Goal: Task Accomplishment & Management: Use online tool/utility

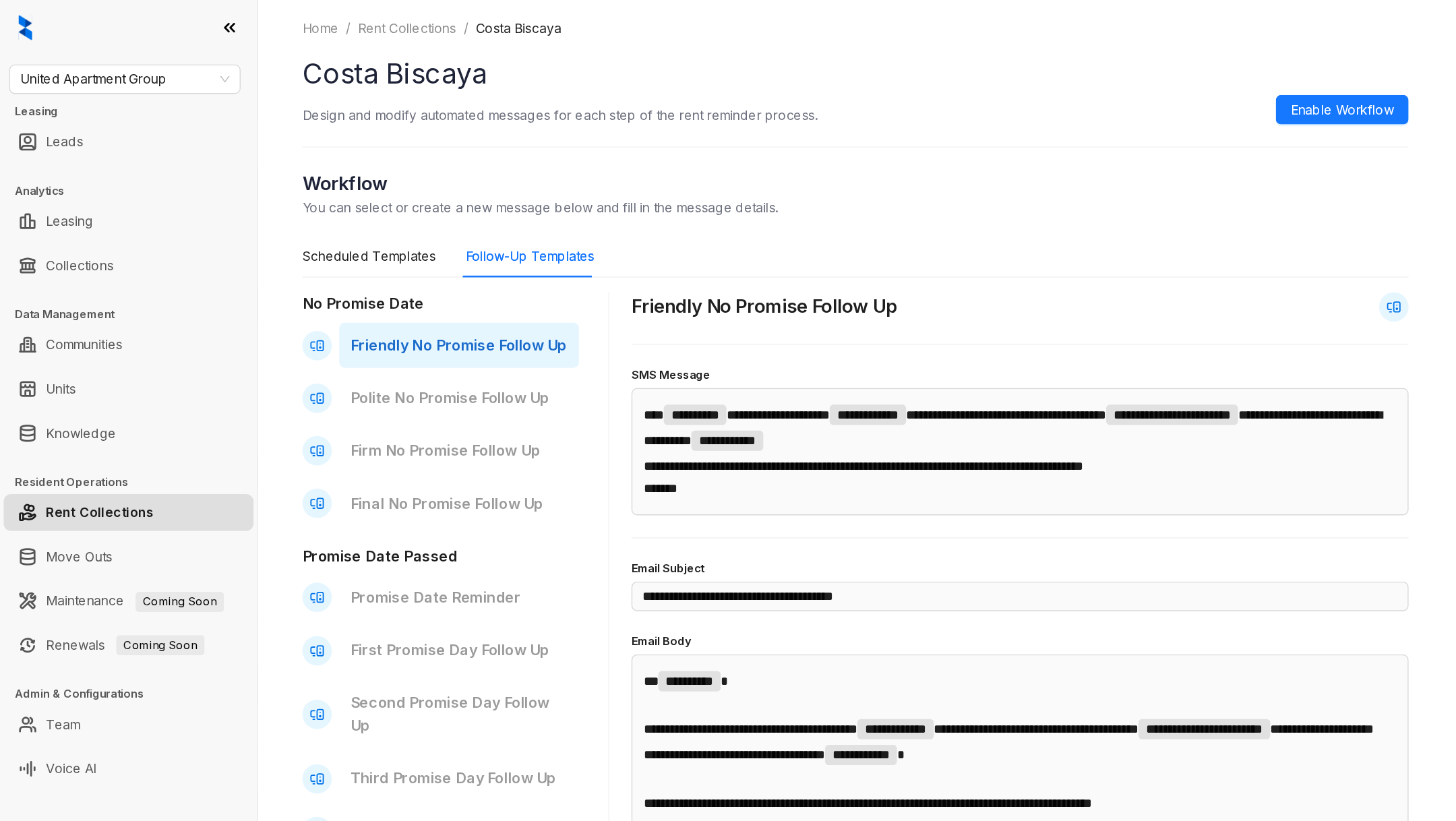
click at [97, 70] on div "United Apartment Group Leasing Leads Analytics Leasing Collections Data Managem…" at bounding box center [94, 410] width 188 height 821
click at [93, 64] on span "United Apartment Group" at bounding box center [91, 58] width 153 height 21
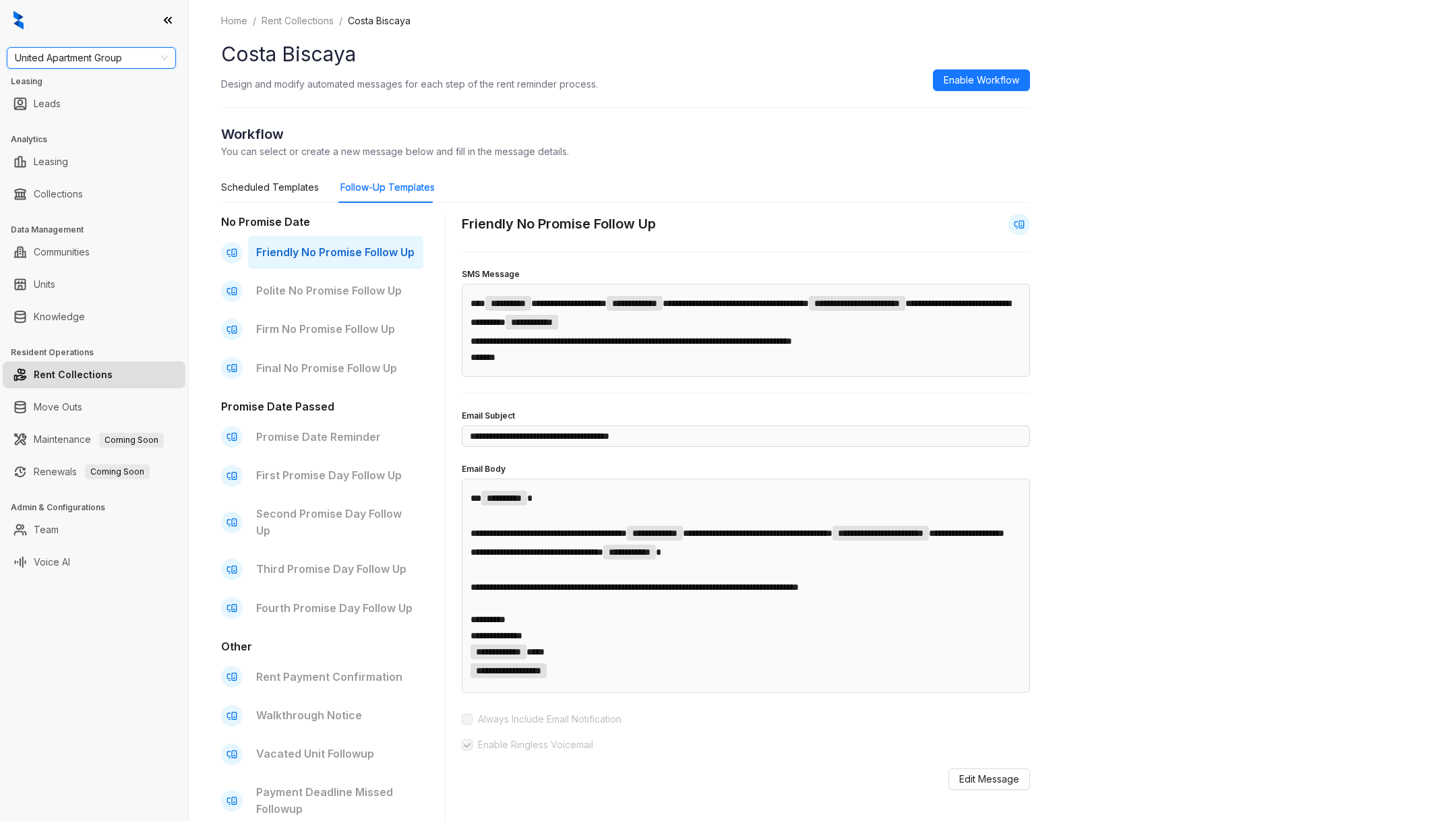
click at [50, 68] on div "United Apartment Group" at bounding box center [91, 58] width 169 height 21
click at [113, 72] on div "United Apartment Group Leasing Leads Analytics Leasing Collections Data Managem…" at bounding box center [94, 410] width 188 height 821
click at [102, 67] on span "United Apartment Group" at bounding box center [91, 58] width 153 height 21
click at [54, 104] on div "AMG" at bounding box center [91, 106] width 147 height 15
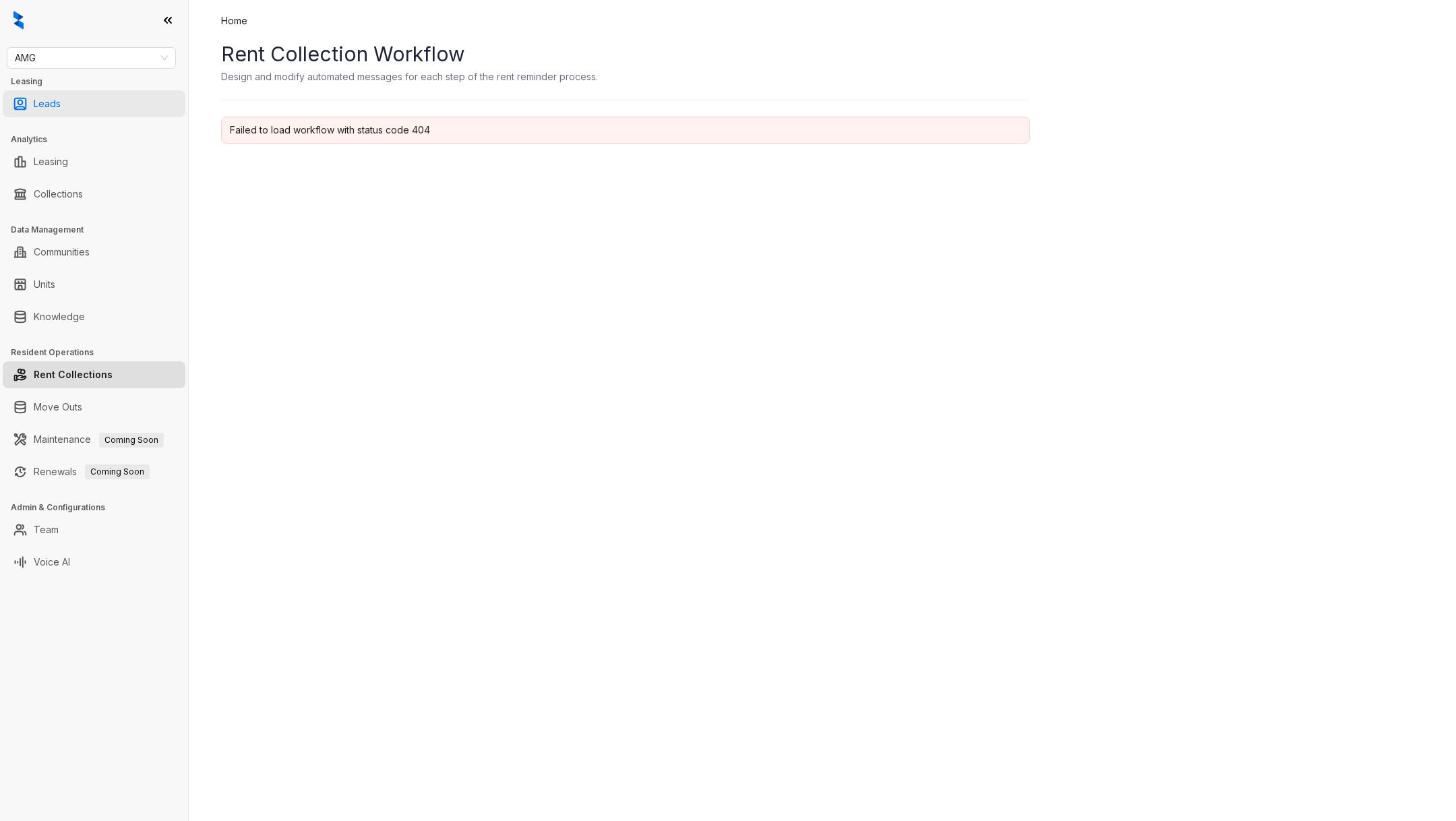
click at [61, 96] on link "Leads" at bounding box center [47, 104] width 27 height 27
click at [61, 96] on link "Leads" at bounding box center [47, 104] width 27 height 27
click at [61, 104] on link "Leads" at bounding box center [47, 104] width 27 height 27
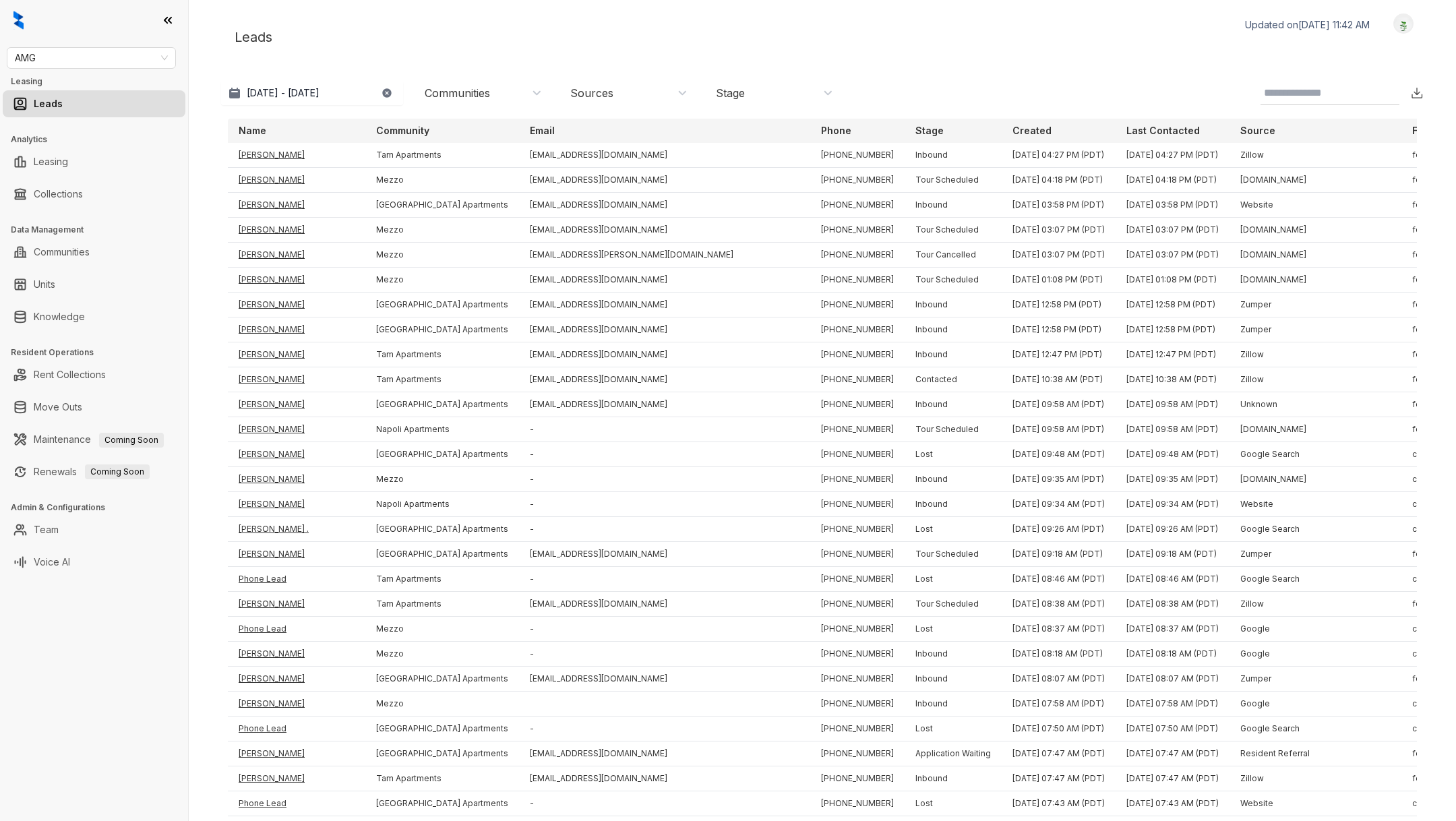
click at [1300, 86] on input at bounding box center [1319, 93] width 110 height 16
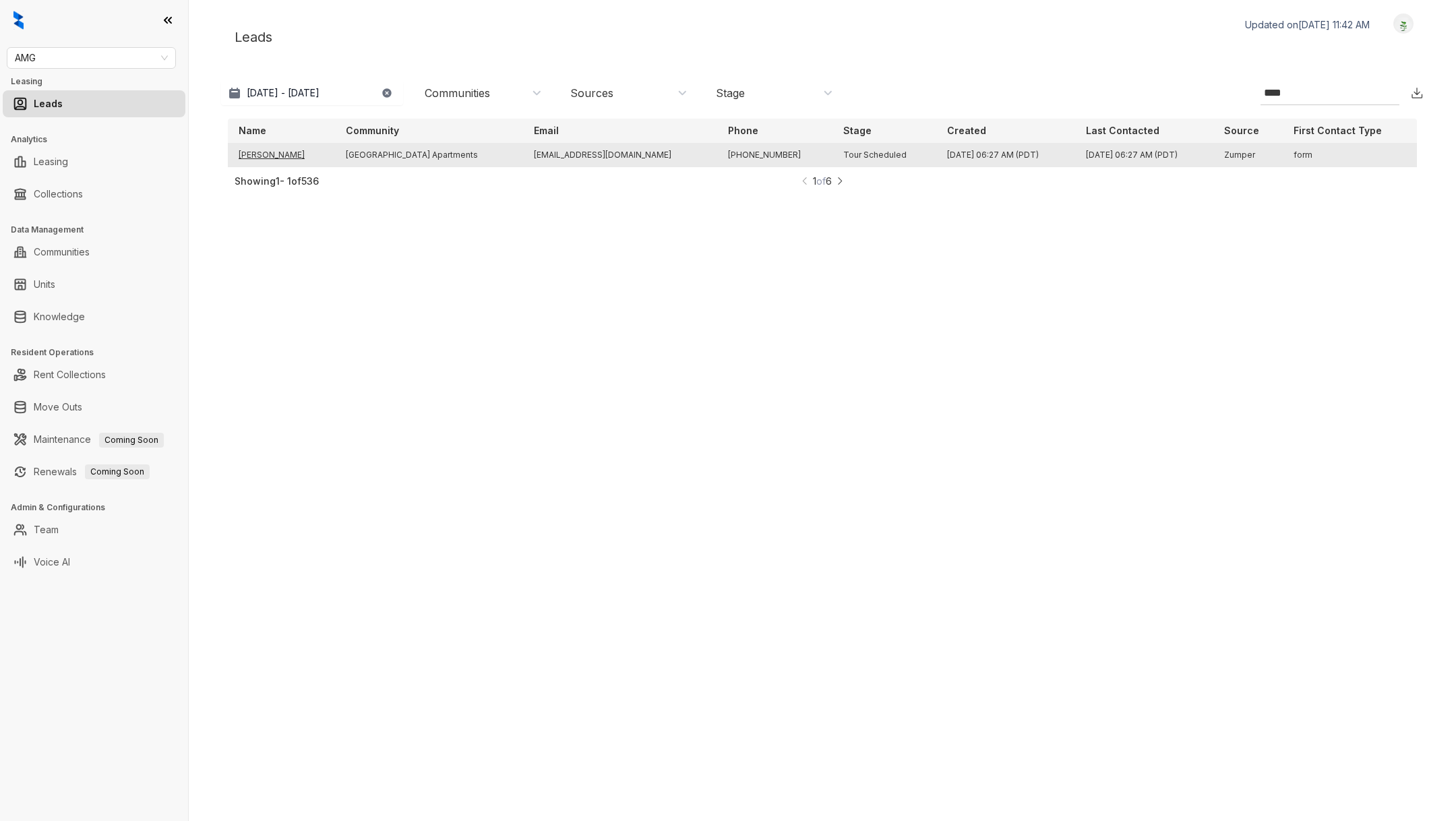
type input "****"
click at [251, 155] on td "[PERSON_NAME]" at bounding box center [281, 155] width 107 height 24
